Goal: Information Seeking & Learning: Learn about a topic

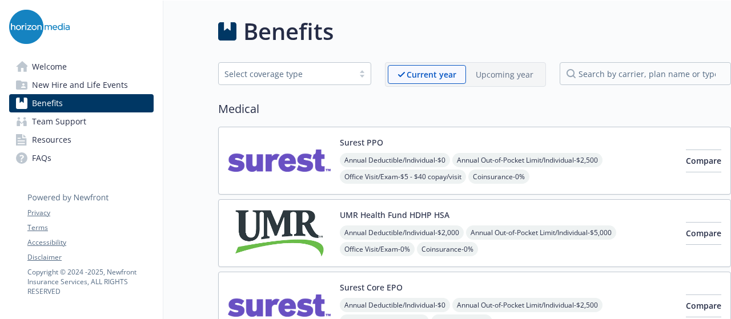
click at [56, 159] on link "FAQs" at bounding box center [81, 158] width 144 height 18
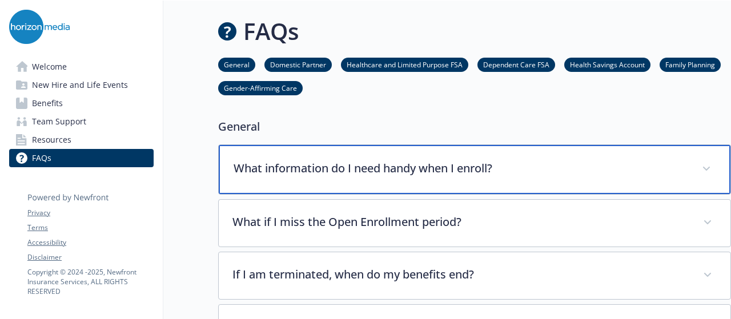
click at [413, 178] on div "What information do I need handy when I enroll?" at bounding box center [474, 169] width 511 height 49
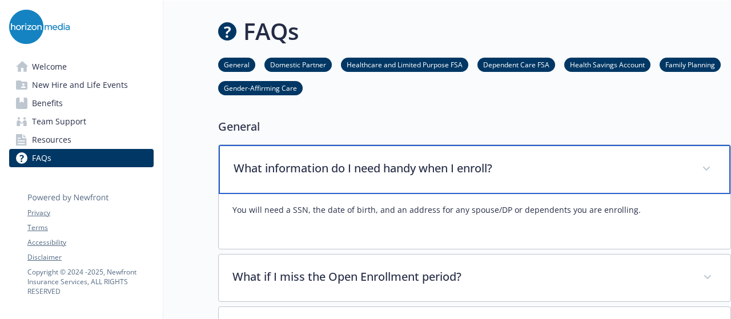
click at [413, 179] on div "What information do I need handy when I enroll?" at bounding box center [474, 169] width 511 height 49
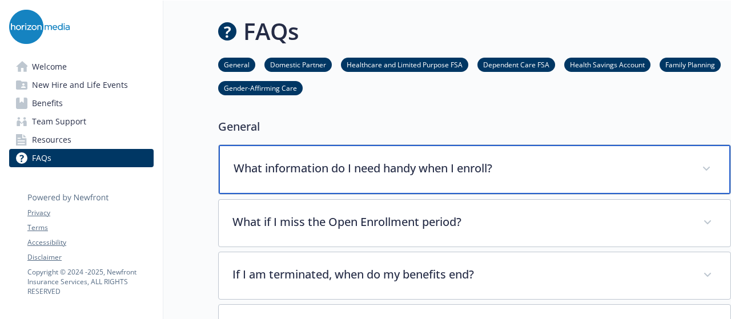
scroll to position [57, 0]
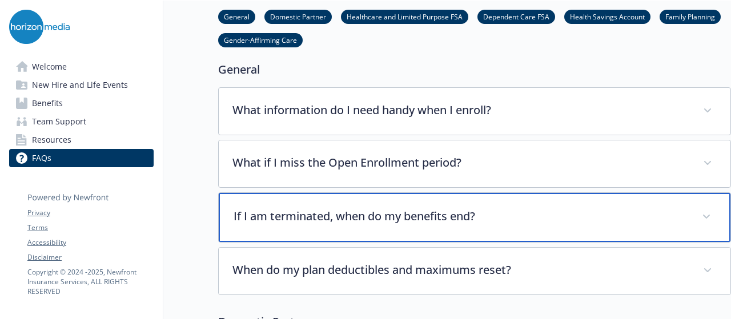
click at [420, 212] on p "If I am terminated, when do my benefits end?" at bounding box center [460, 216] width 454 height 17
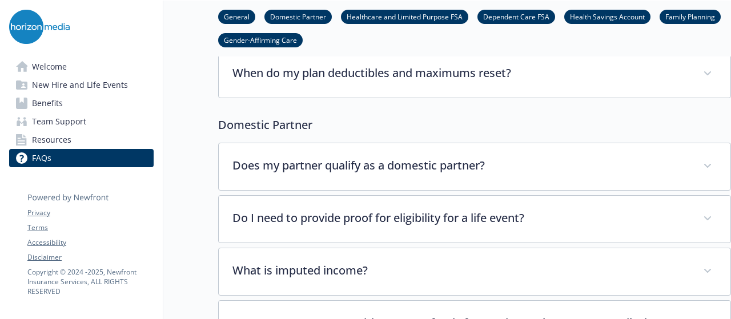
scroll to position [685, 0]
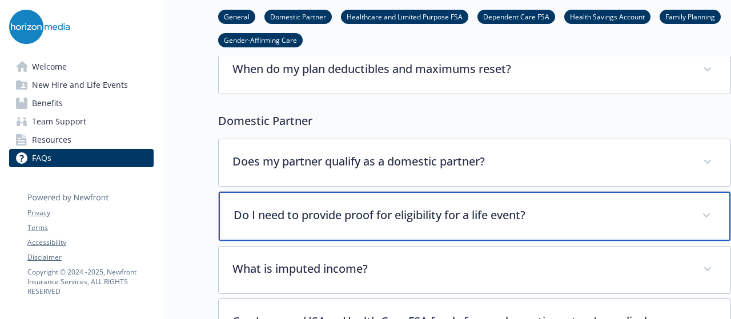
click at [357, 221] on p "Do I need to provide proof for eligibility for a life event?" at bounding box center [460, 215] width 454 height 17
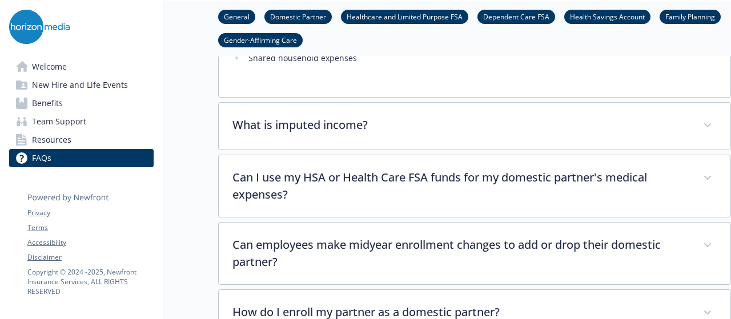
scroll to position [1027, 0]
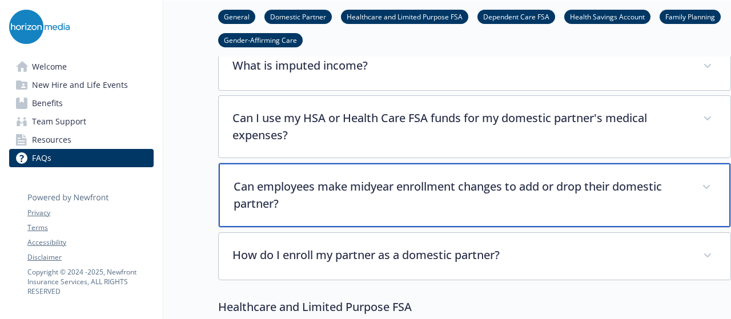
click at [411, 187] on p "Can employees make midyear enrollment changes to add or drop their domestic par…" at bounding box center [460, 195] width 454 height 34
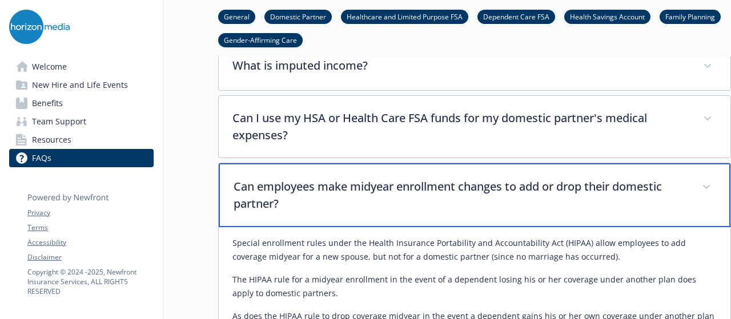
scroll to position [1084, 0]
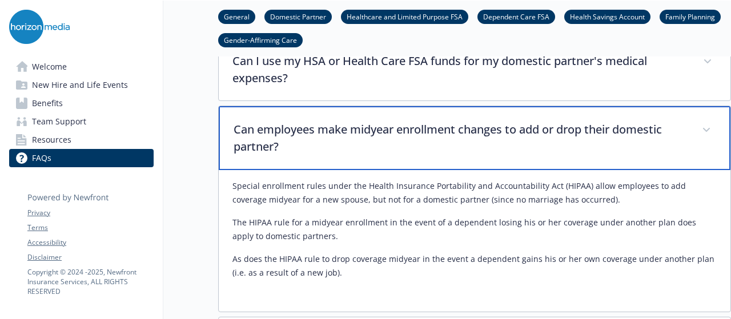
click at [418, 134] on p "Can employees make midyear enrollment changes to add or drop their domestic par…" at bounding box center [460, 138] width 454 height 34
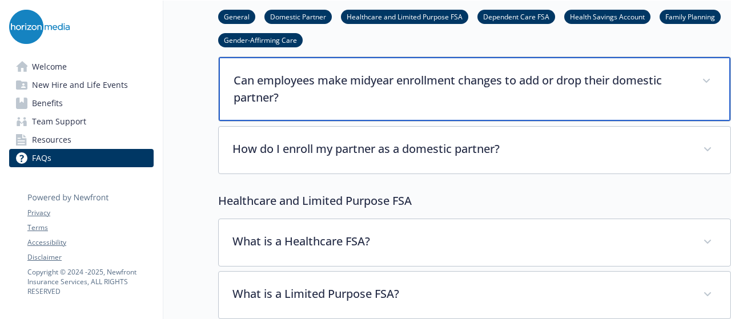
scroll to position [1199, 0]
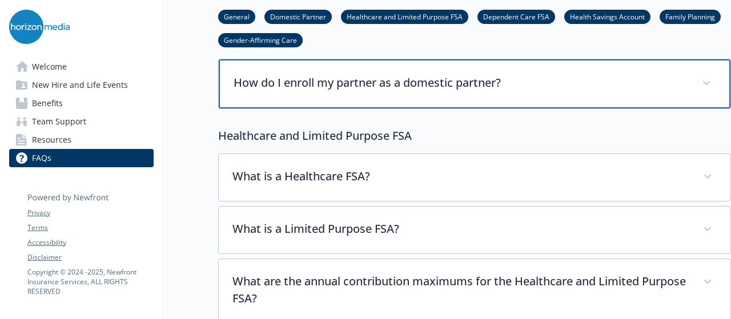
click at [359, 77] on p "How do I enroll my partner as a domestic partner?" at bounding box center [460, 82] width 454 height 17
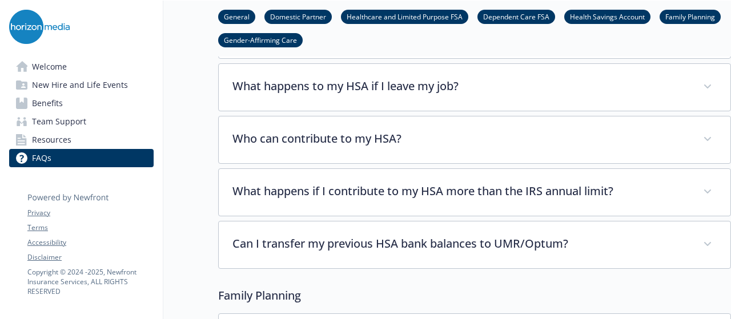
scroll to position [3196, 0]
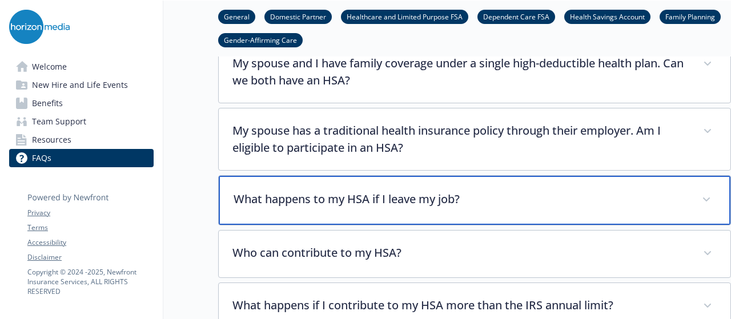
click at [357, 176] on div "What happens to my HSA if I leave my job?" at bounding box center [474, 200] width 511 height 49
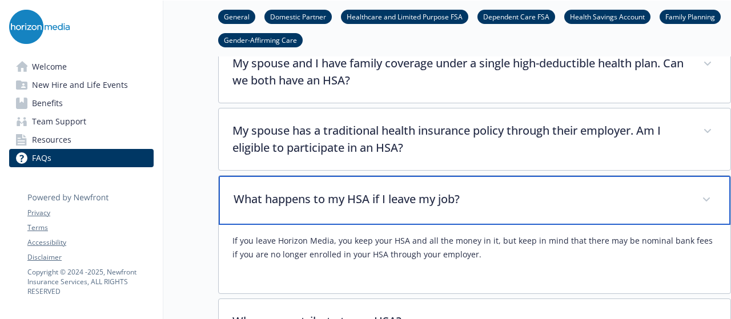
click at [357, 191] on p "What happens to my HSA if I leave my job?" at bounding box center [460, 199] width 454 height 17
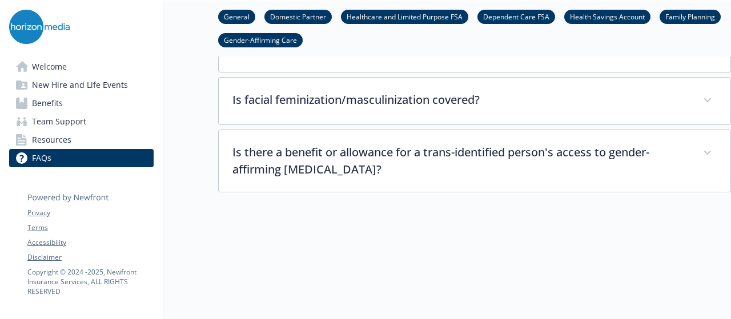
scroll to position [4259, 0]
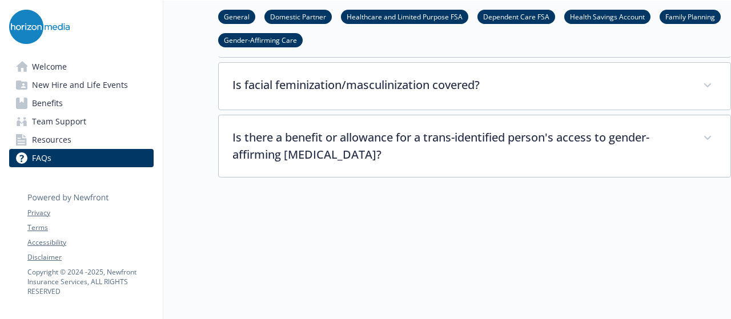
click at [63, 108] on link "Benefits" at bounding box center [81, 103] width 144 height 18
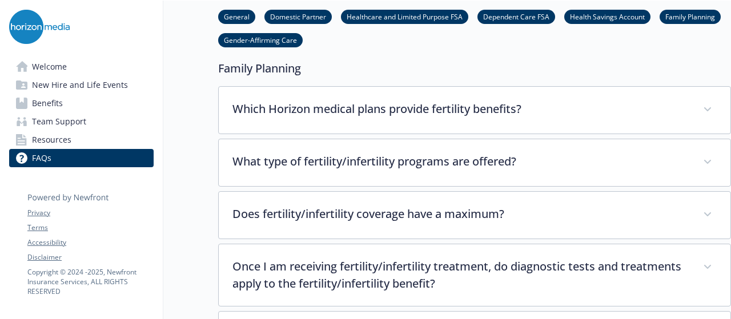
click at [63, 108] on link "Benefits" at bounding box center [81, 103] width 144 height 18
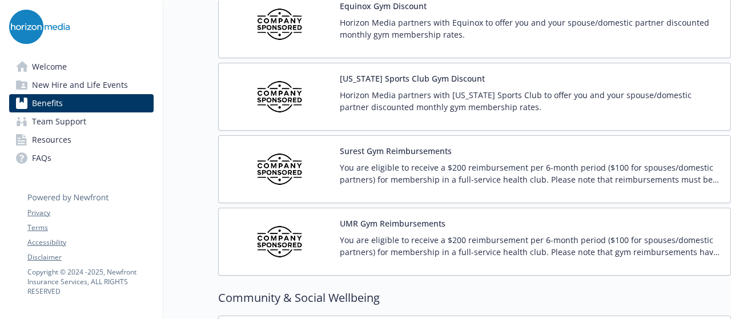
scroll to position [2772, 0]
